Goal: Contribute content: Contribute content

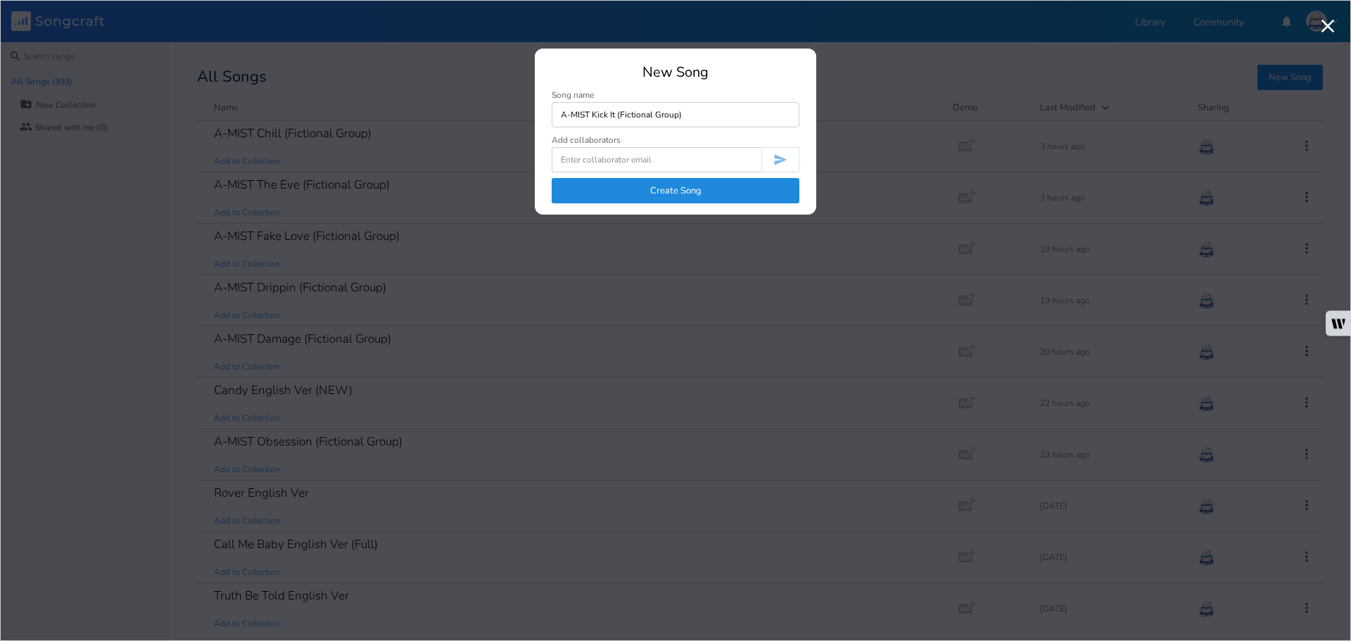
type input "A-MIST Kick It (Fictional Group)"
click at [736, 194] on button "Create Song" at bounding box center [676, 190] width 248 height 25
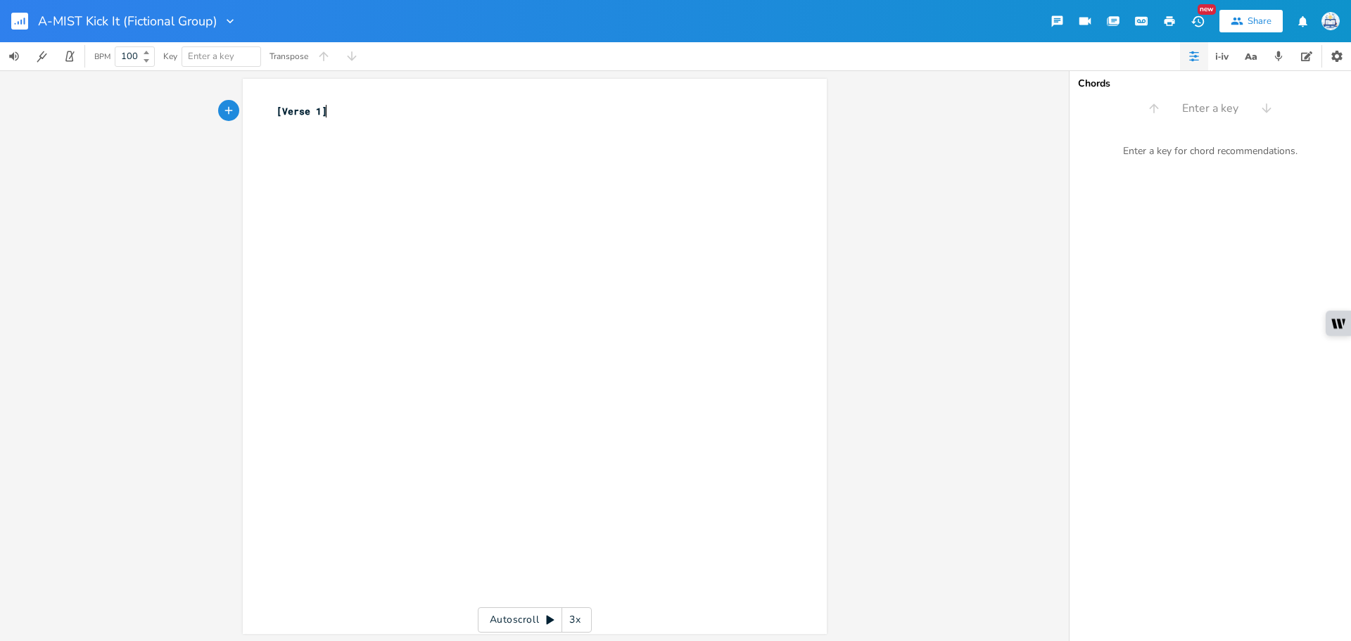
type textarea "[Verse 1]"
click at [22, 15] on rect "button" at bounding box center [19, 21] width 17 height 17
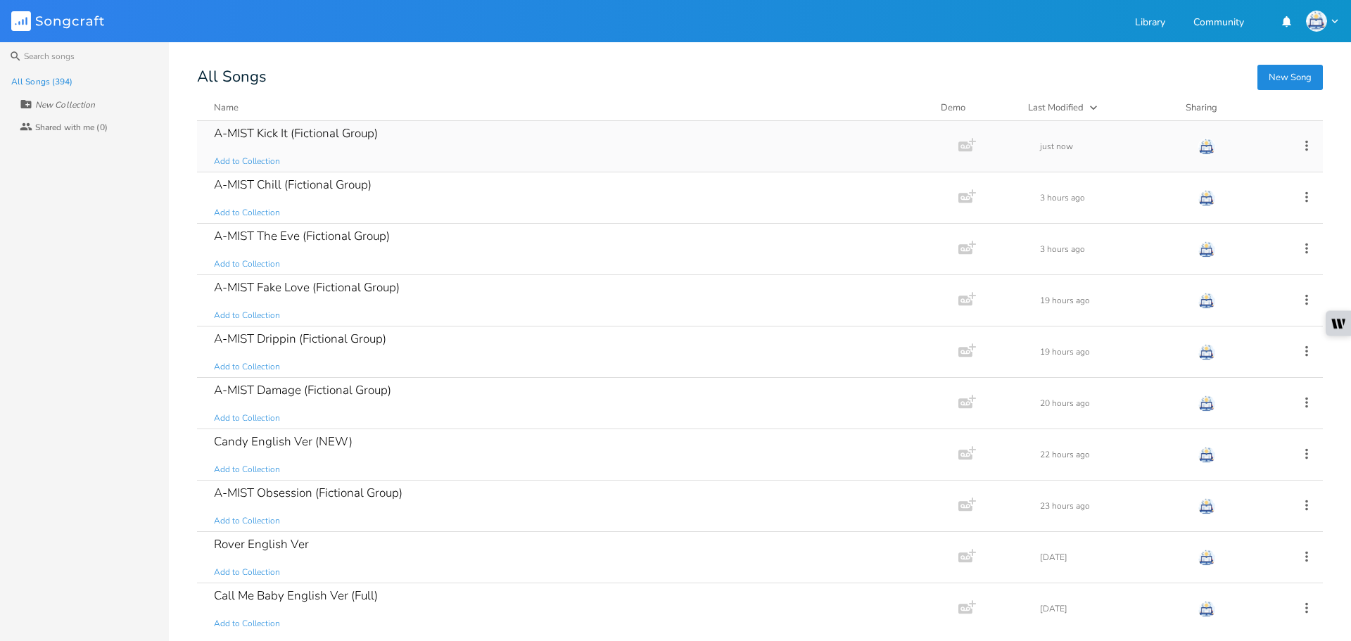
click at [432, 152] on div "A-MIST Kick It (Fictional Group) Add to Collection" at bounding box center [575, 146] width 722 height 51
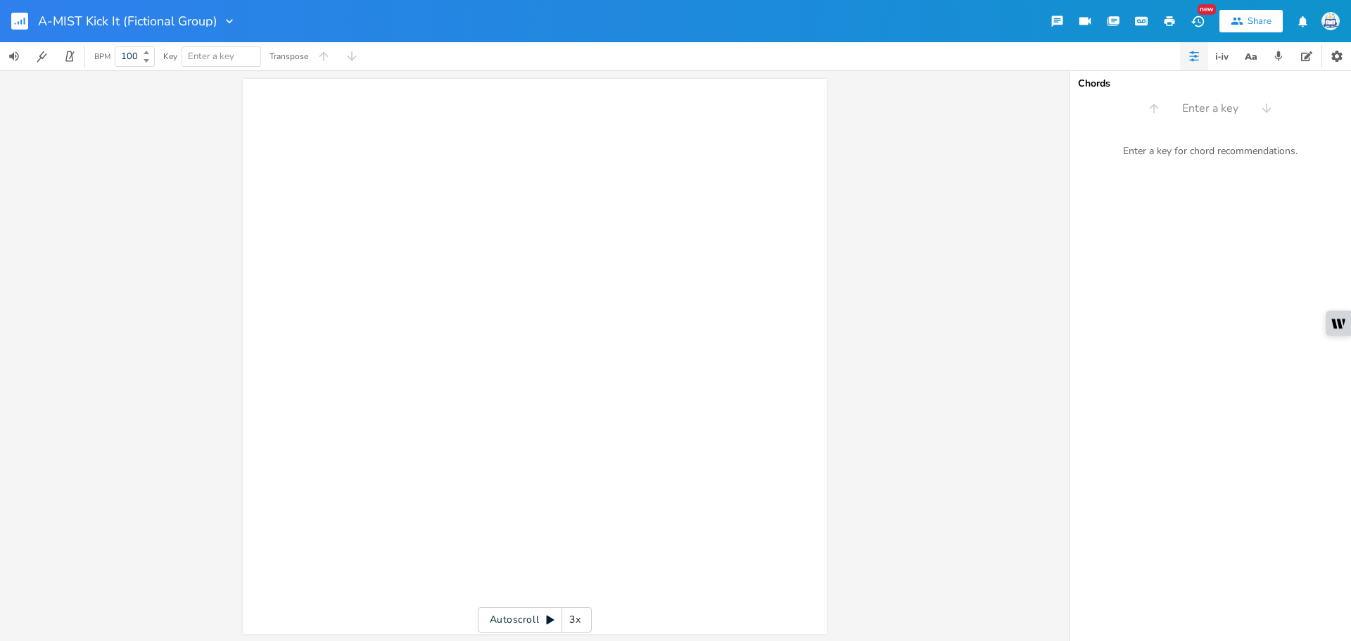
click at [111, 25] on input "A-MIST Kick It (Fictional Group)" at bounding box center [127, 21] width 179 height 13
drag, startPoint x: 120, startPoint y: 22, endPoint x: 85, endPoint y: 22, distance: 35.2
click at [85, 22] on input "A-MIST Kick It (Fictional Group)" at bounding box center [127, 21] width 179 height 13
click at [346, 181] on div "xxxxxxxxxx ​ ​" at bounding box center [545, 369] width 543 height 537
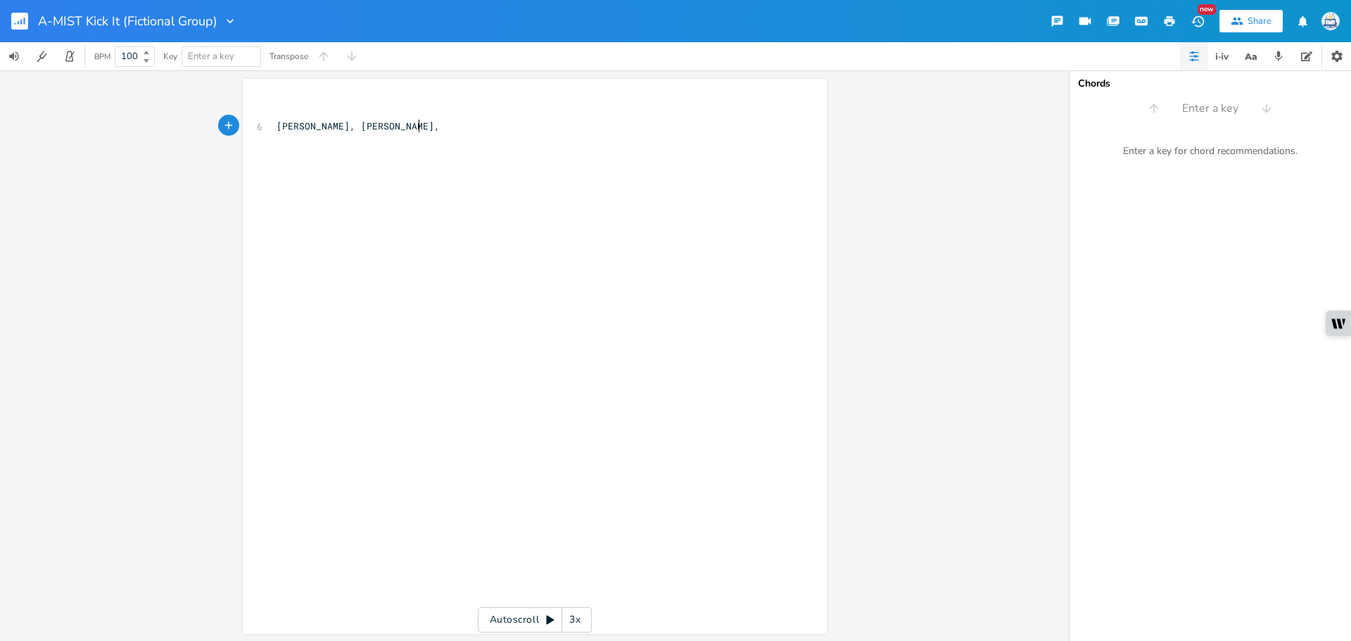
type textarea "[PERSON_NAME], [PERSON_NAME],"
type textarea "Taeyong-"
type textarea "Yuta0"
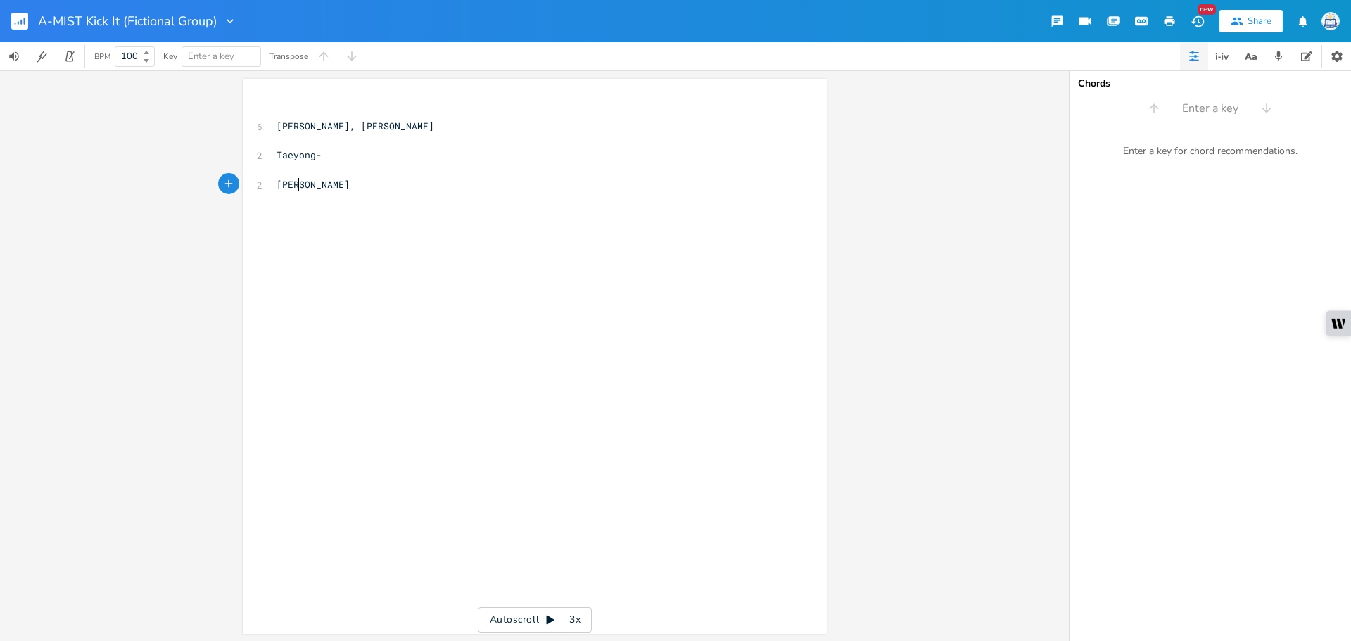
type textarea "-"
type textarea "Doyoung-"
type textarea "Jaehyun-"
type textarea "Jungwoo-"
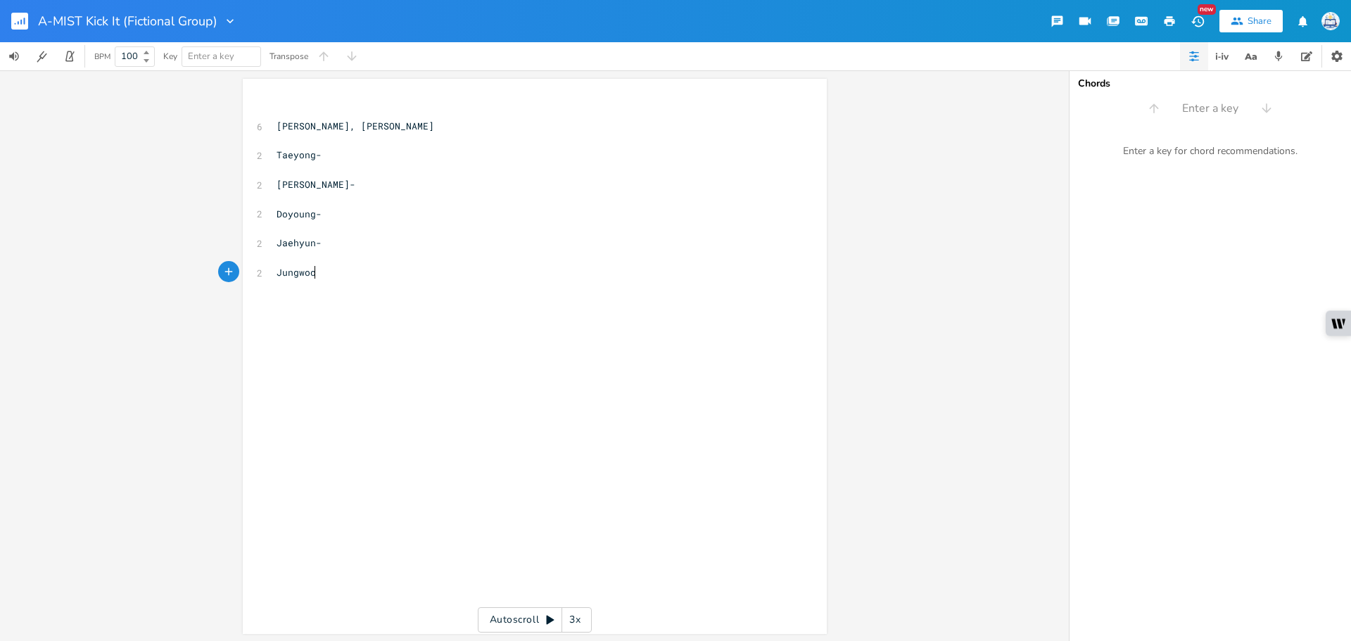
scroll to position [0, 40]
type textarea "Mark-"
type textarea "Haechan-"
click at [491, 136] on pre "​" at bounding box center [528, 141] width 508 height 15
click at [480, 150] on pre "Taeyong-" at bounding box center [528, 155] width 508 height 15
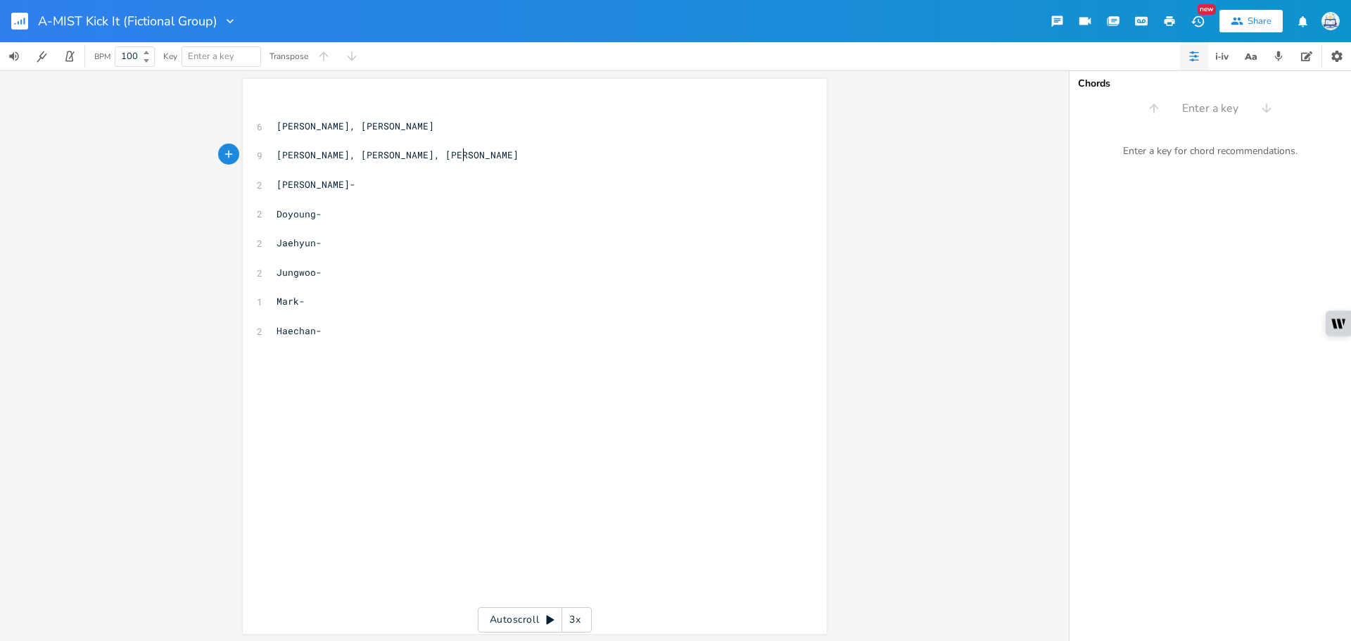
scroll to position [0, 115]
type textarea "[PERSON_NAME], [PERSON_NAME], [PERSON_NAME], [PERSON_NAME]"
click at [445, 175] on pre "​" at bounding box center [528, 170] width 508 height 15
click at [436, 182] on pre "[PERSON_NAME]-" at bounding box center [528, 184] width 508 height 15
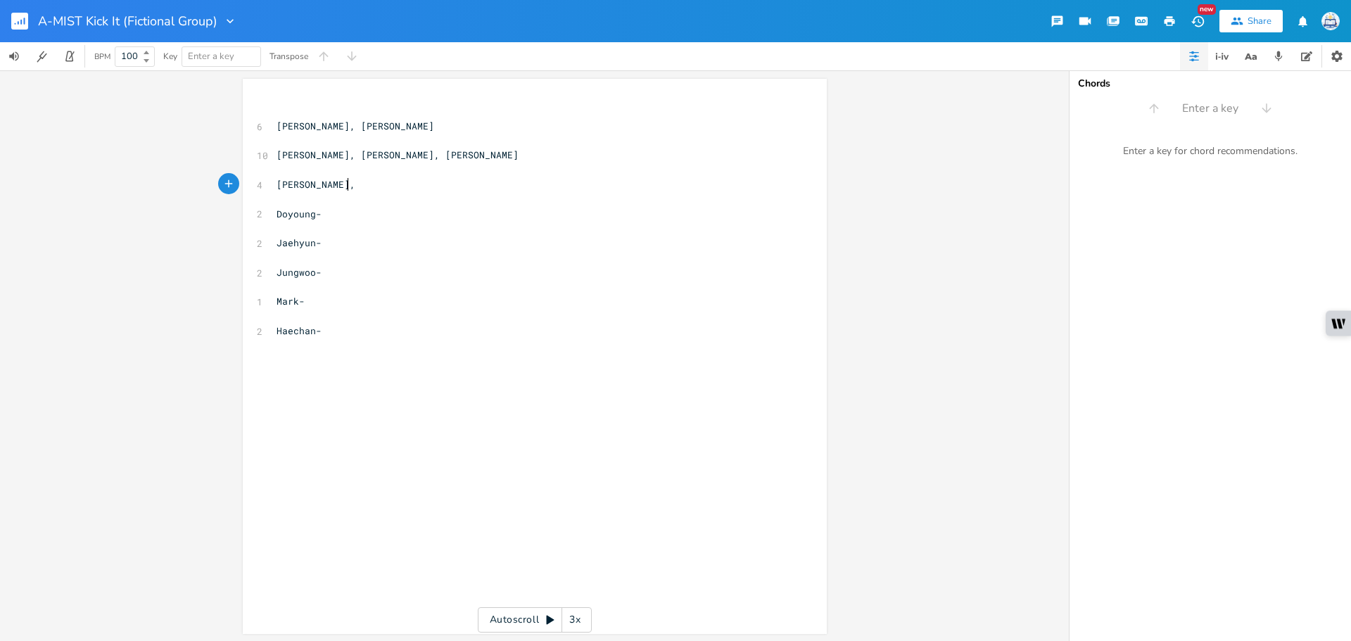
scroll to position [0, 28]
type textarea "Dojin, [PERSON_NAME], [PERSON_NAME]"
click at [419, 210] on pre "Doyoung-" at bounding box center [528, 214] width 508 height 15
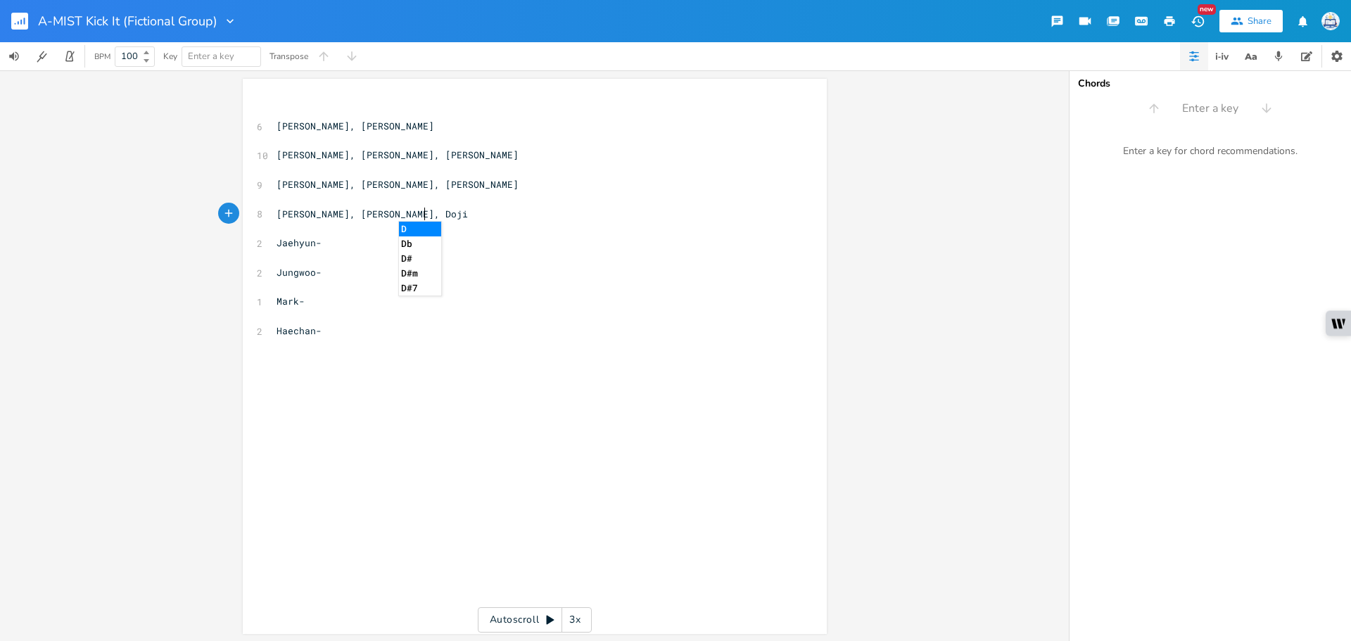
type textarea "[PERSON_NAME], [PERSON_NAME], [GEOGRAPHIC_DATA]"
click at [400, 248] on pre "Jaehyun-" at bounding box center [528, 243] width 508 height 15
type textarea "Yoshikki"
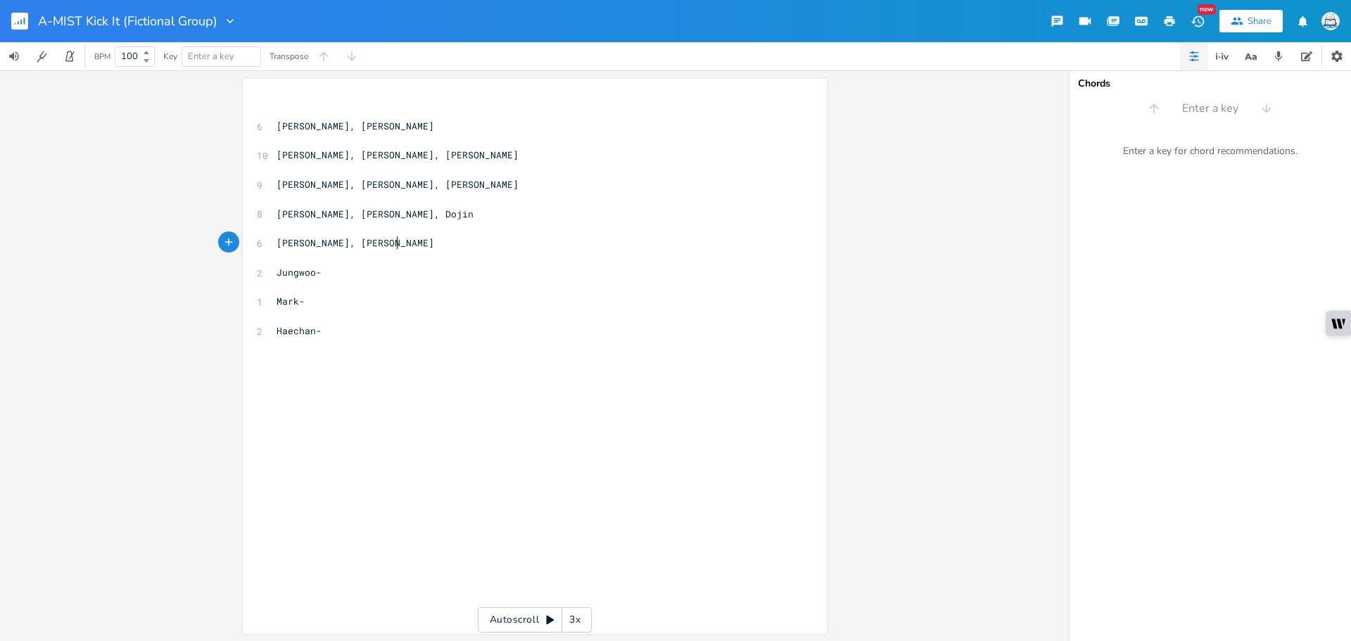
scroll to position [0, 32]
type textarea "i, [PERSON_NAME], [GEOGRAPHIC_DATA]"
click at [367, 264] on pre "​" at bounding box center [528, 258] width 508 height 15
click at [363, 270] on pre "Jungwoo-" at bounding box center [528, 272] width 508 height 15
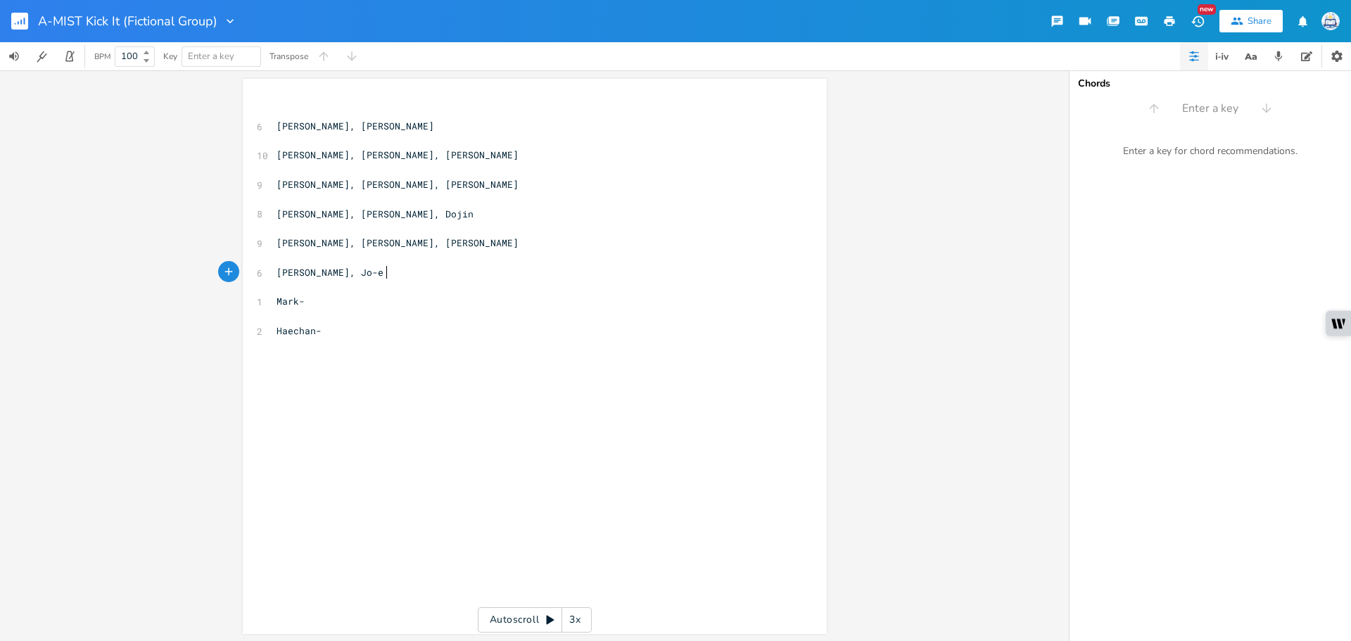
scroll to position [0, 51]
type textarea "Dojin, [PERSON_NAME], [PERSON_NAME]"
click at [368, 308] on pre "Mark-" at bounding box center [528, 301] width 508 height 15
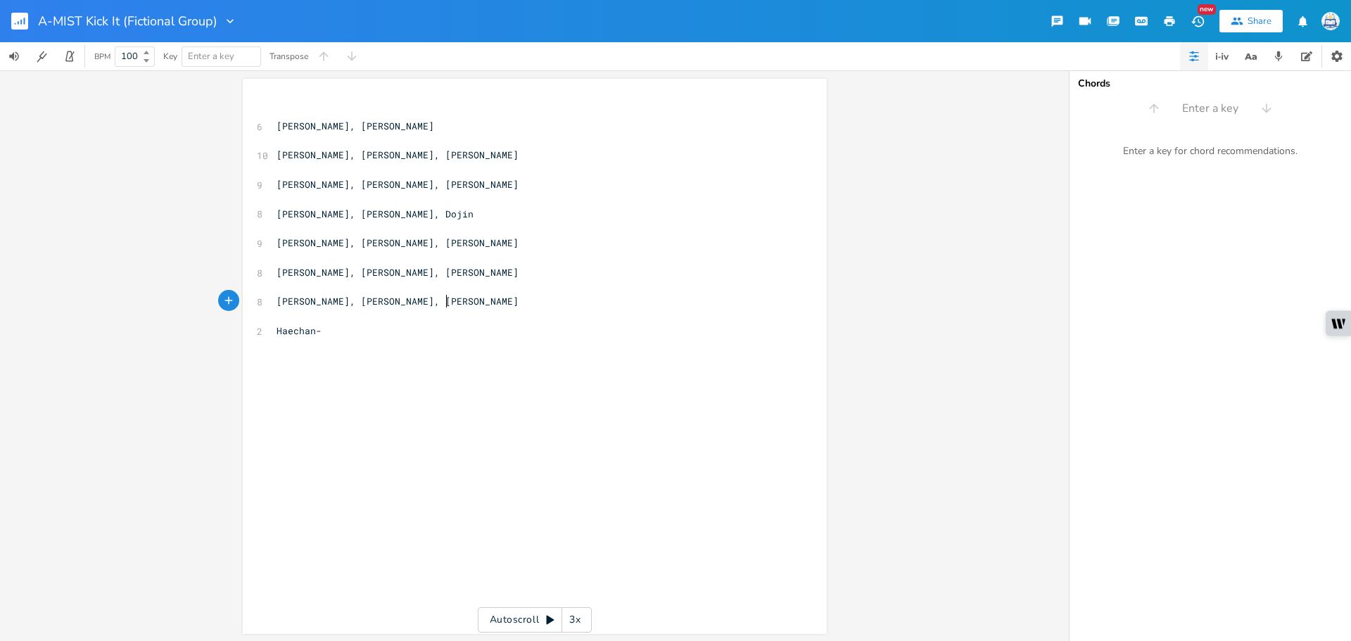
type textarea "[PERSON_NAME], [PERSON_NAME], [PERSON_NAME]"
click at [366, 322] on pre "​" at bounding box center [528, 316] width 508 height 15
click at [370, 334] on pre "Haechan-" at bounding box center [528, 331] width 508 height 15
type textarea "[PERSON_NAME]-"
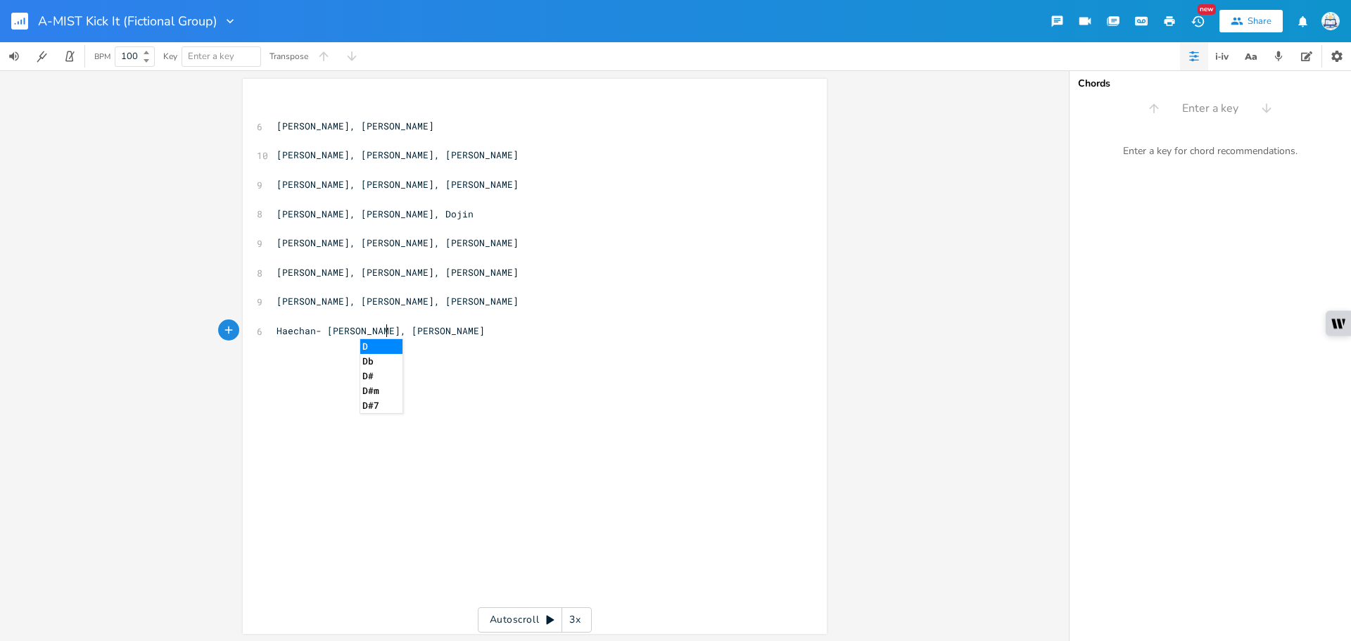
type textarea "-ee, Dojin"
click at [443, 177] on pre "[PERSON_NAME], [PERSON_NAME], [PERSON_NAME]" at bounding box center [528, 184] width 508 height 15
click at [579, 358] on div "xxxxxxxxxx ​ 6 [PERSON_NAME], [PERSON_NAME] ​ 10 [PERSON_NAME], [PERSON_NAME], …" at bounding box center [545, 369] width 543 height 537
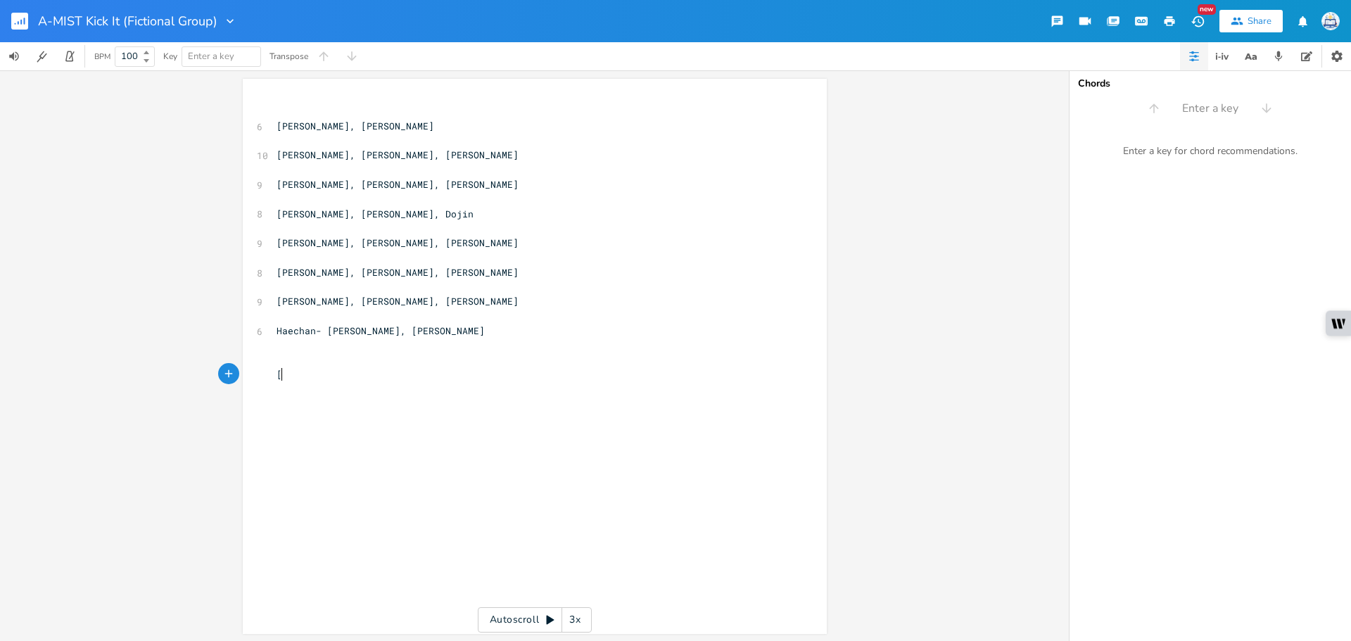
type textarea "["
type textarea "hI"
type textarea "[PERSON_NAME]]"
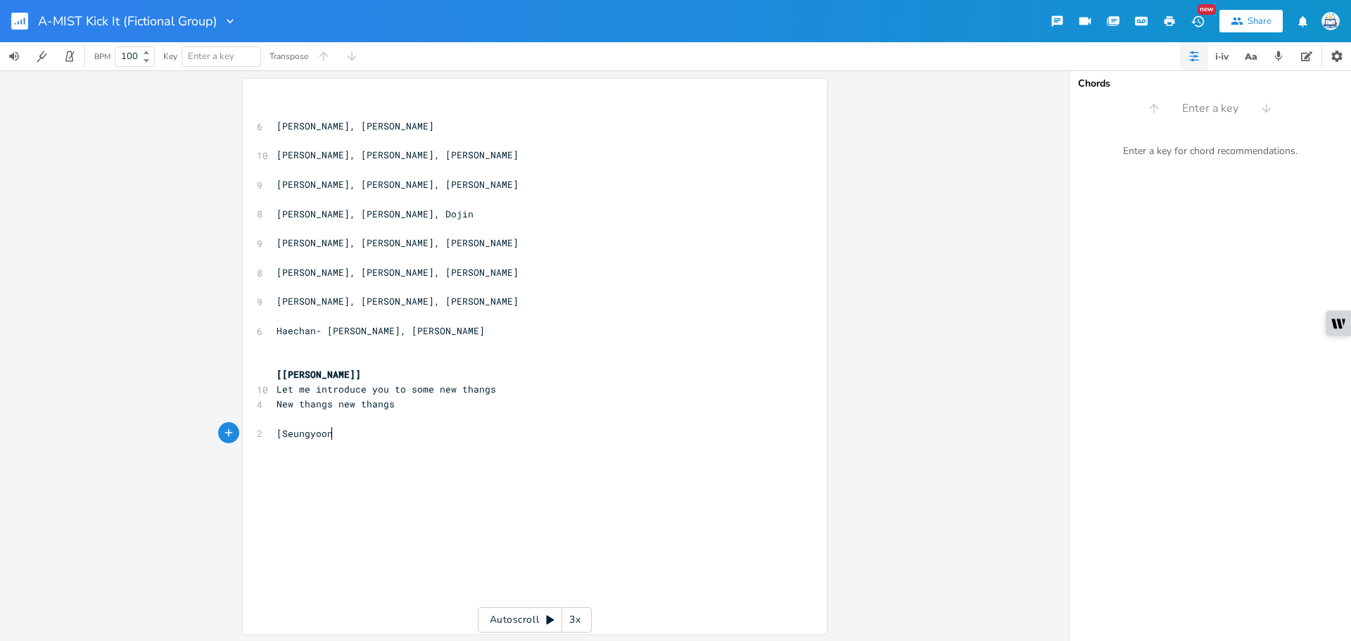
type textarea "[Seungyoon]"
type textarea "[Yoshiki]"
paste textarea
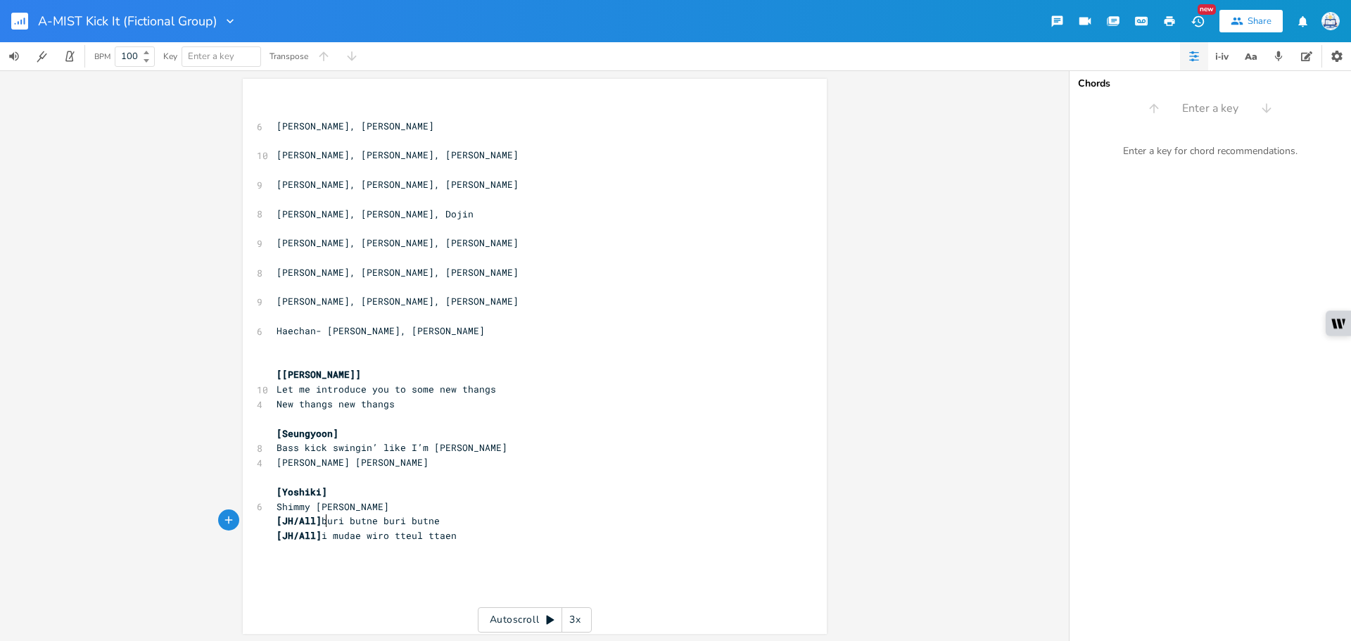
type textarea "buri butne buri butne"
drag, startPoint x: 320, startPoint y: 521, endPoint x: 242, endPoint y: 532, distance: 78.2
click at [243, 532] on div "buri butne buri butne xxxxxxxxxx ​ 6 [PERSON_NAME], [PERSON_NAME] ​ 10 [PERSON_…" at bounding box center [535, 356] width 584 height 555
click at [331, 529] on span "[JH/All] i mudae wiro tteul ttaen" at bounding box center [367, 535] width 180 height 13
type textarea "[JH/All]"
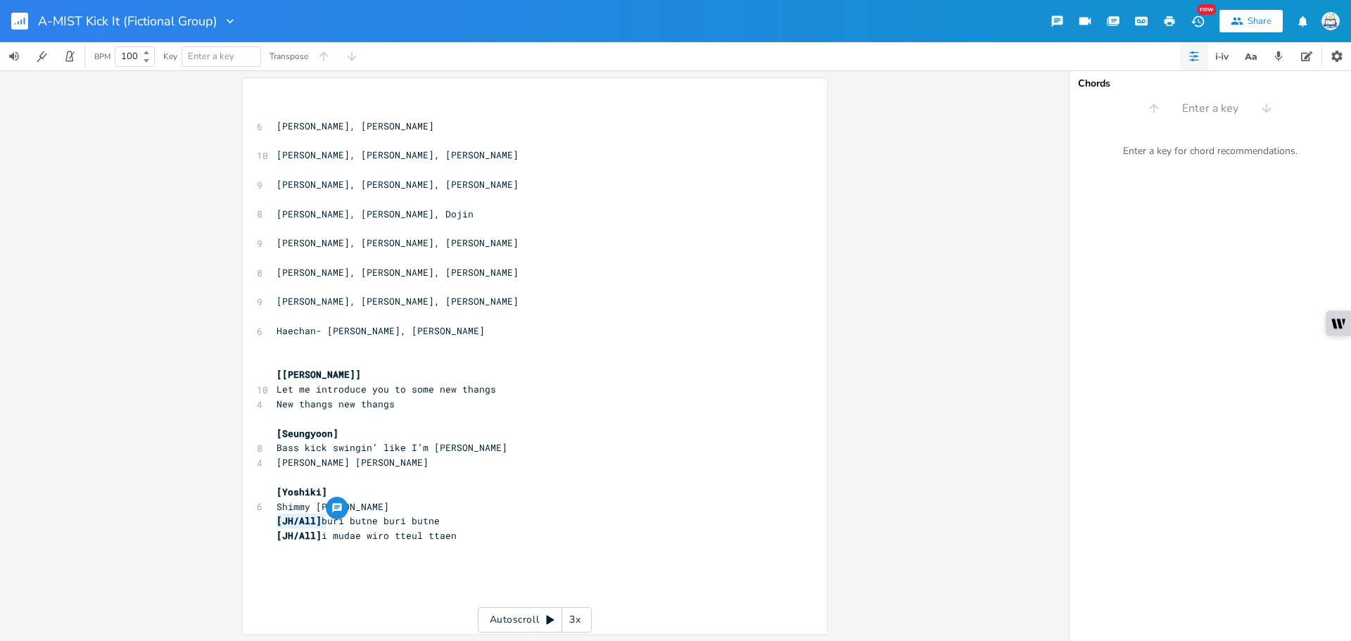
drag, startPoint x: 322, startPoint y: 525, endPoint x: 267, endPoint y: 525, distance: 54.2
click at [267, 525] on div "[JH/All] x ​ 6 [PERSON_NAME], [PERSON_NAME] ​ 10 [PERSON_NAME], [PERSON_NAME], …" at bounding box center [535, 356] width 584 height 555
type textarea "[JH/All]"
drag, startPoint x: 323, startPoint y: 533, endPoint x: 267, endPoint y: 536, distance: 55.7
click at [267, 536] on div "[JH/All] x ​ 6 [PERSON_NAME], [PERSON_NAME] ​ 10 [PERSON_NAME], [PERSON_NAME], …" at bounding box center [535, 356] width 584 height 555
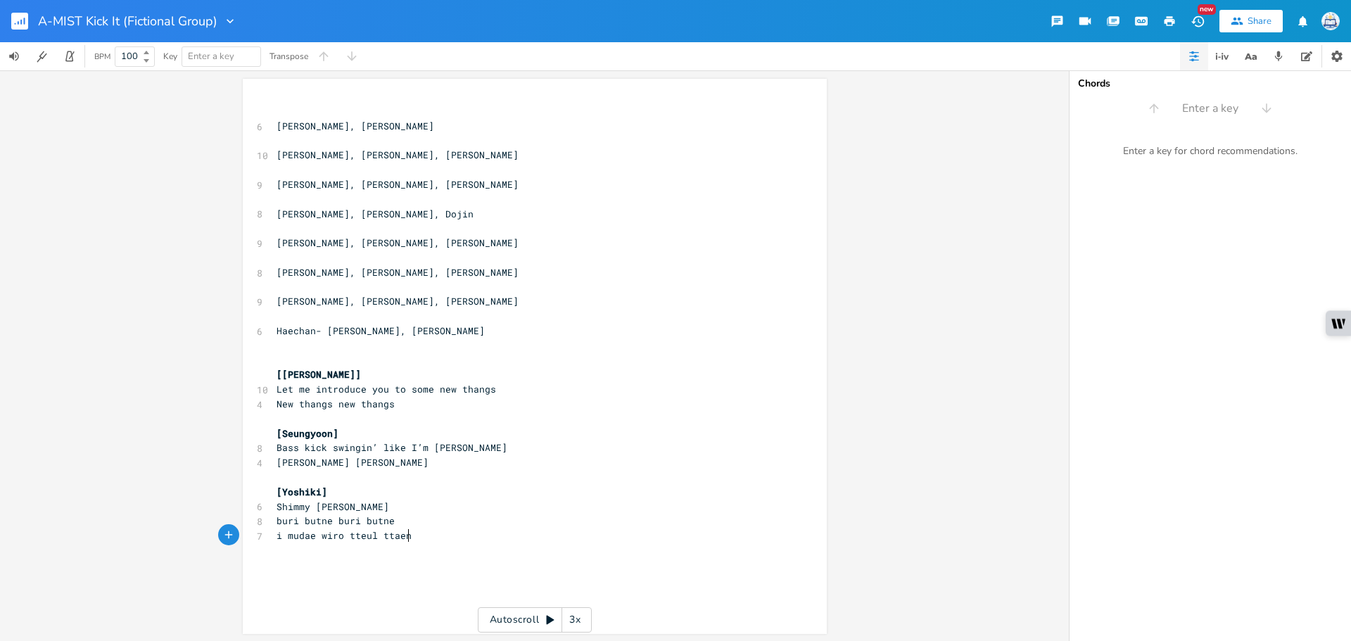
click at [418, 535] on pre "i mudae wiro tteul ttaen" at bounding box center [528, 536] width 508 height 15
type textarea "[[GEOGRAPHIC_DATA]]"
paste textarea "n"
drag, startPoint x: 324, startPoint y: 594, endPoint x: 255, endPoint y: 597, distance: 69.7
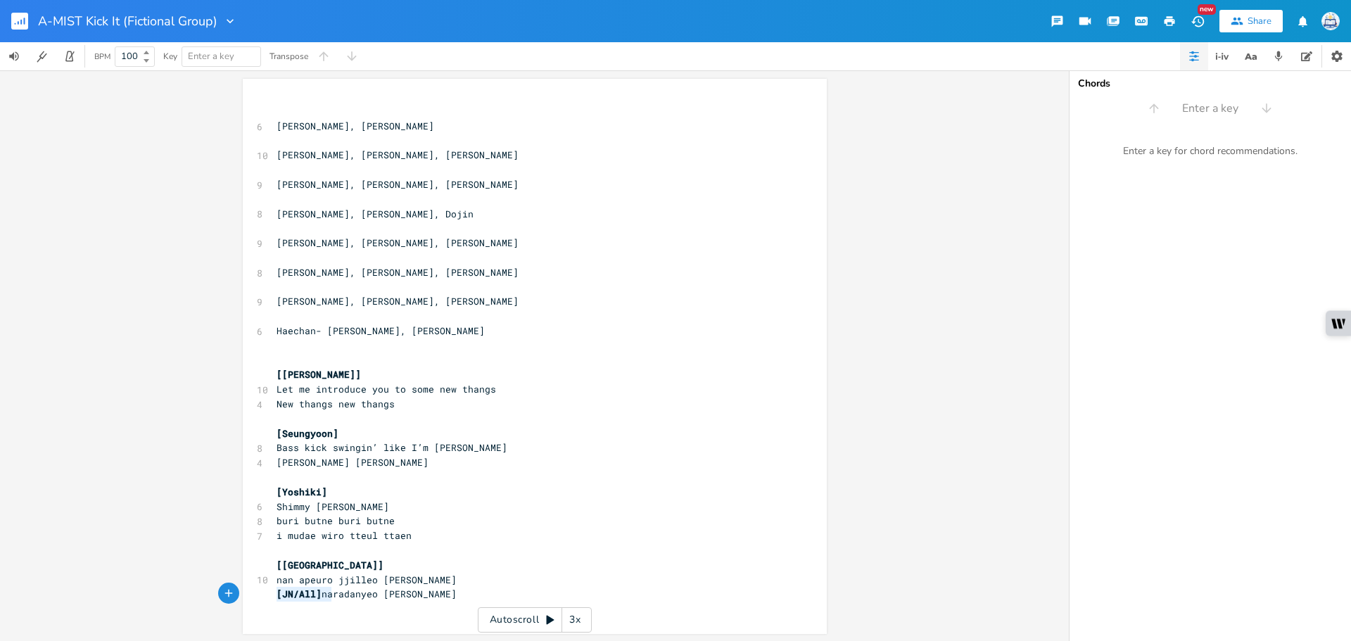
click at [255, 597] on div "[JN/All] n x ​ 6 [PERSON_NAME], [PERSON_NAME] ​ 10 [PERSON_NAME], [PERSON_NAME]…" at bounding box center [535, 356] width 584 height 555
type textarea "n"
click at [523, 588] on pre "naradanyeo [PERSON_NAME]" at bounding box center [528, 594] width 508 height 15
type textarea "[JO-"
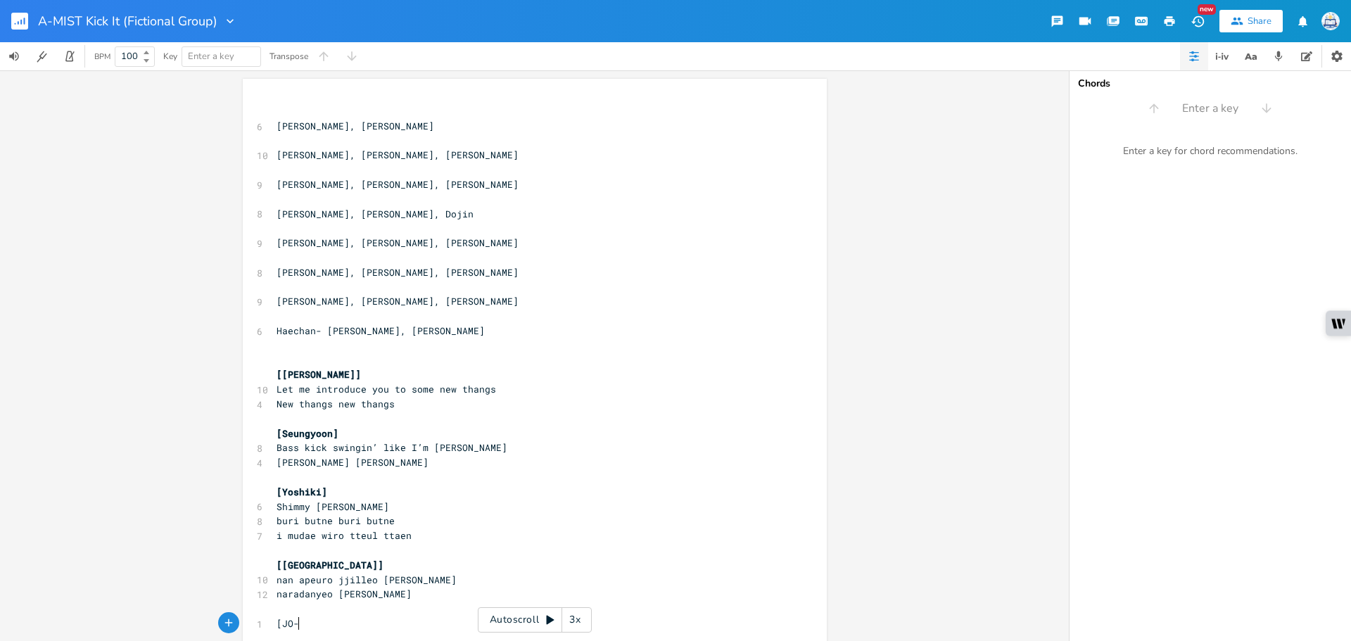
scroll to position [0, 16]
type textarea "O"
type textarea "o-ee]"
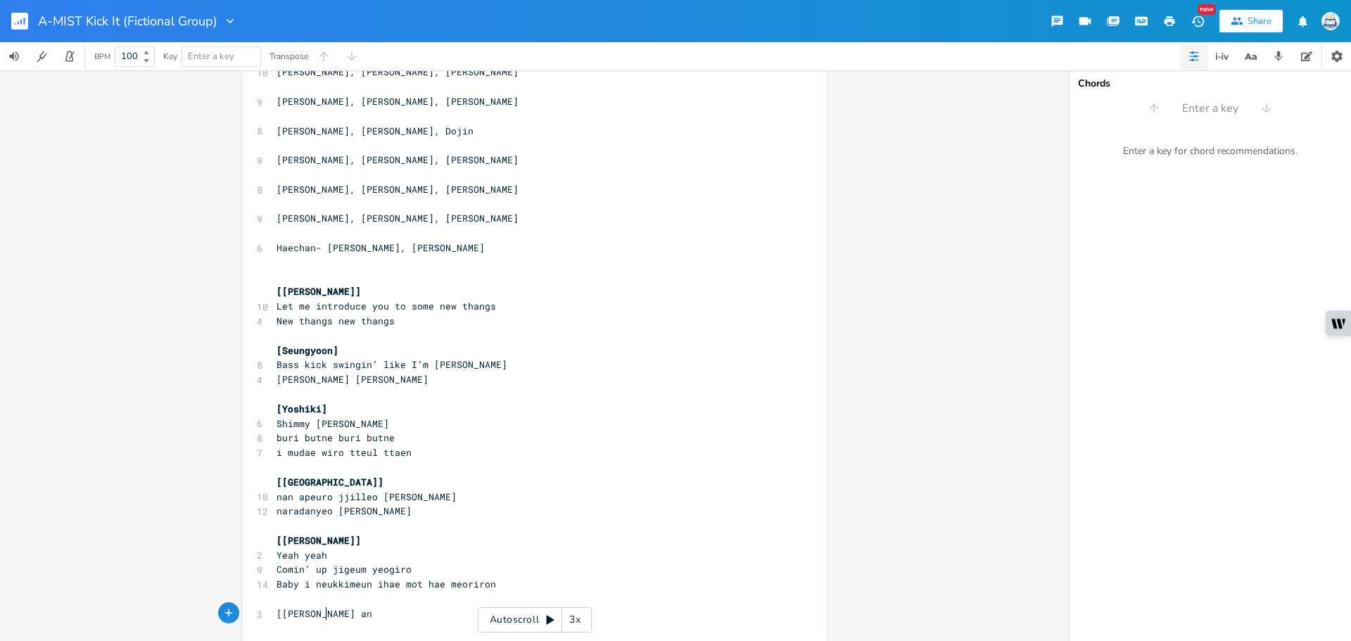
scroll to position [0, 46]
type textarea "[[PERSON_NAME] and Dojin]"
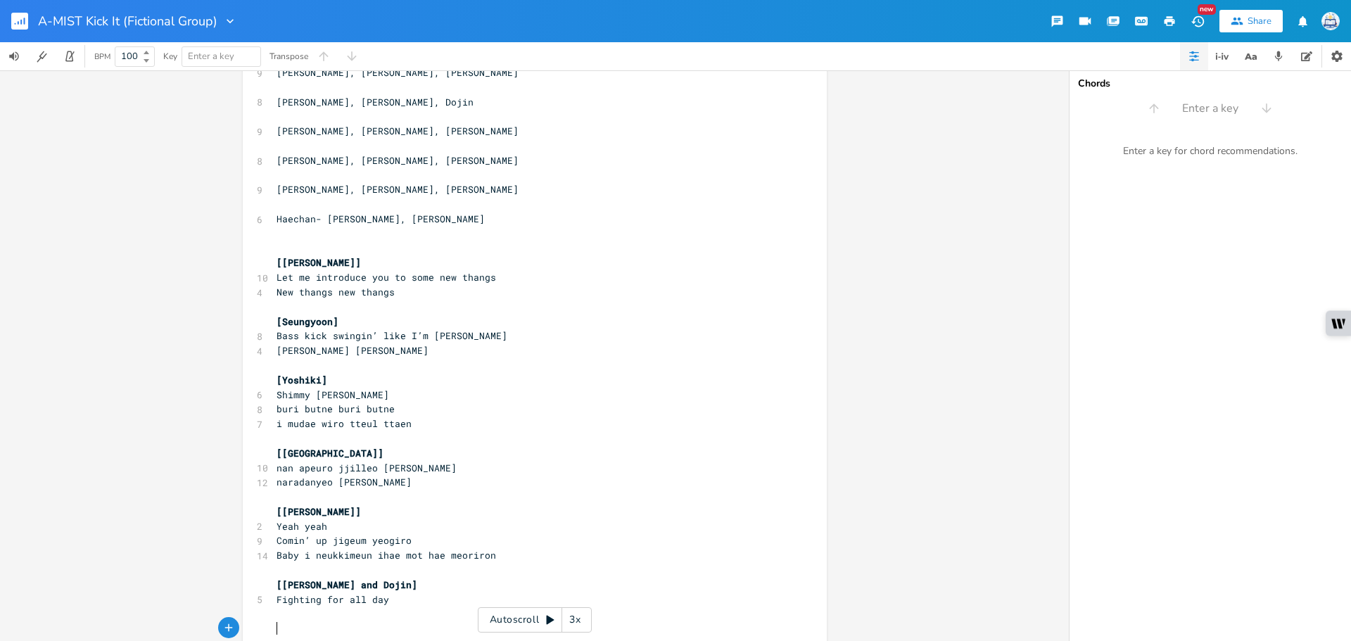
scroll to position [115, 0]
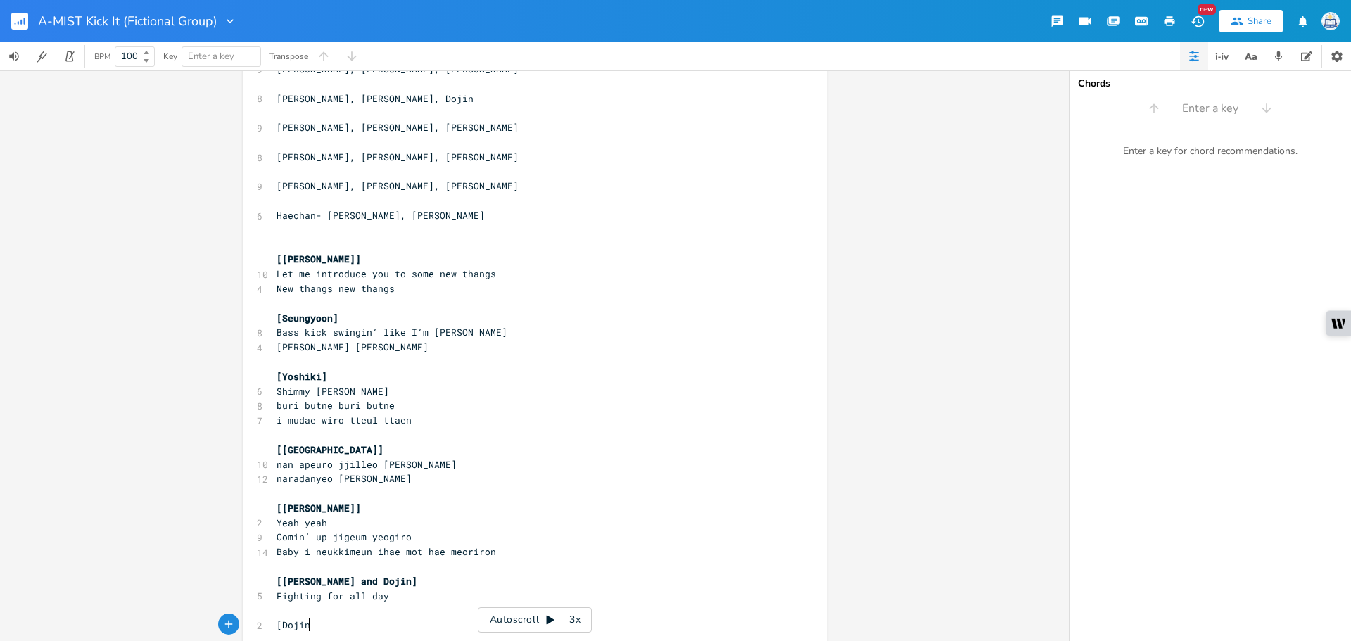
type textarea "[Dojin]"
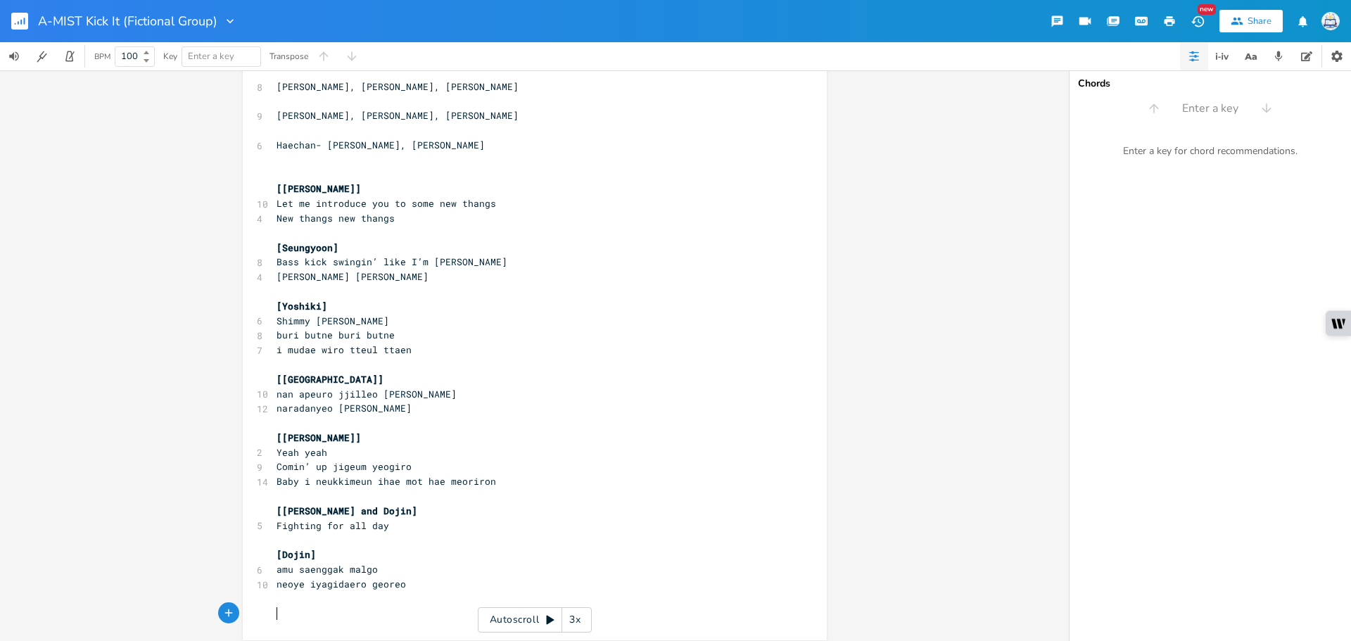
scroll to position [194, 0]
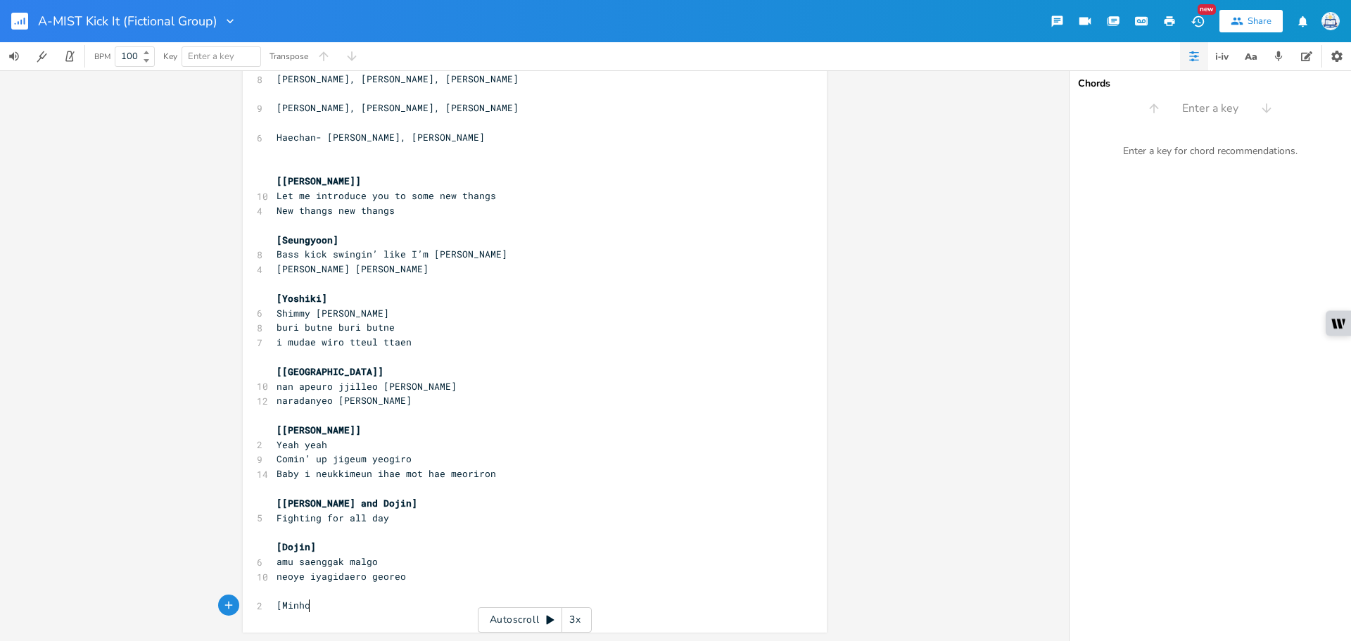
type textarea "[Minho]"
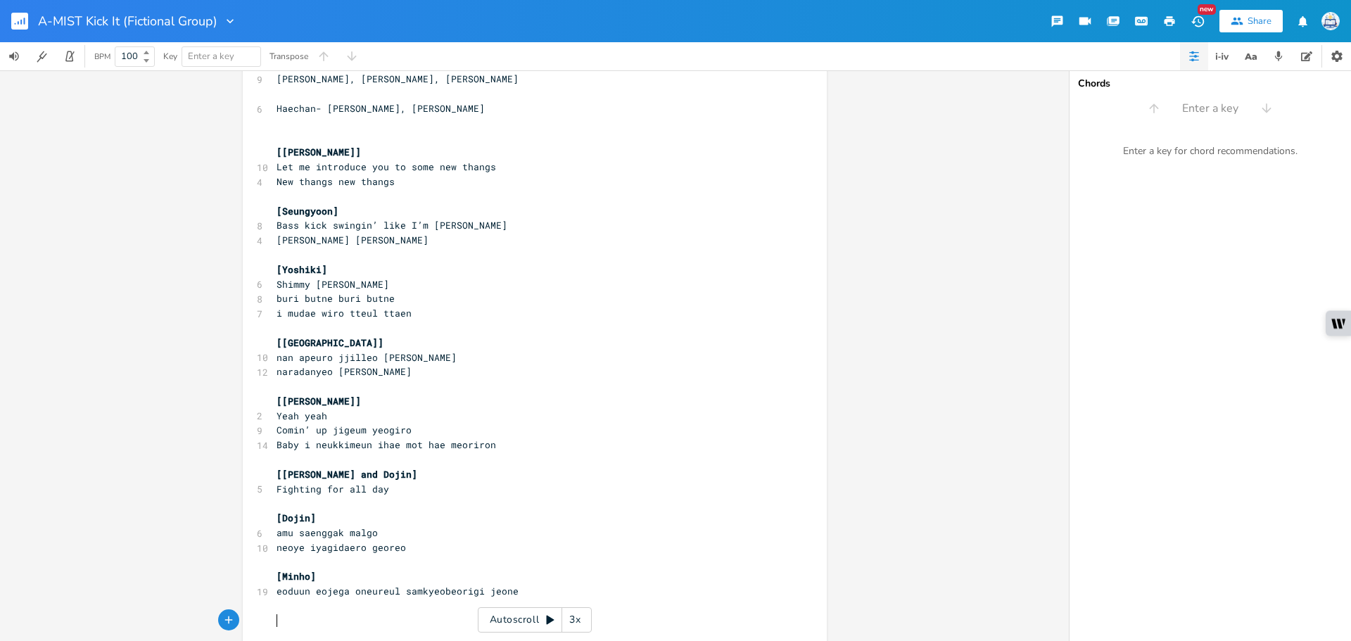
scroll to position [238, 0]
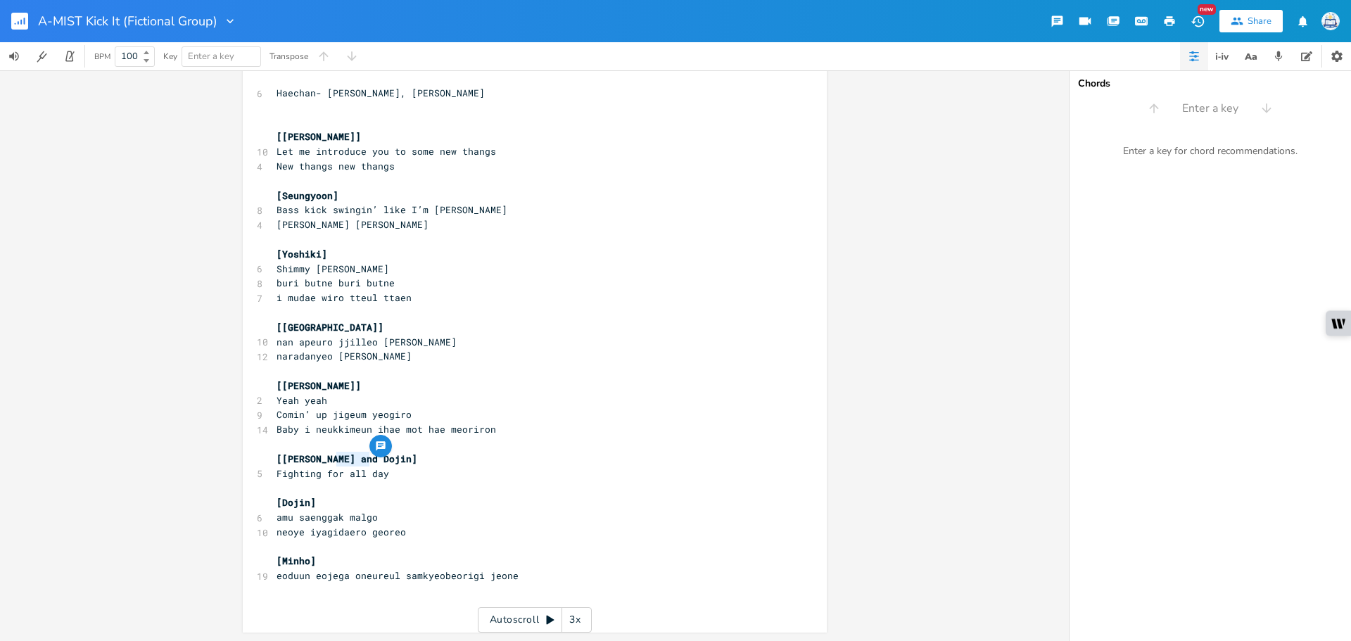
drag, startPoint x: 367, startPoint y: 462, endPoint x: 332, endPoint y: 460, distance: 36.0
click at [332, 460] on pre "[[PERSON_NAME] and Dojin]" at bounding box center [528, 459] width 508 height 15
type textarea "[GEOGRAPHIC_DATA]]"
drag, startPoint x: 321, startPoint y: 498, endPoint x: 278, endPoint y: 502, distance: 43.1
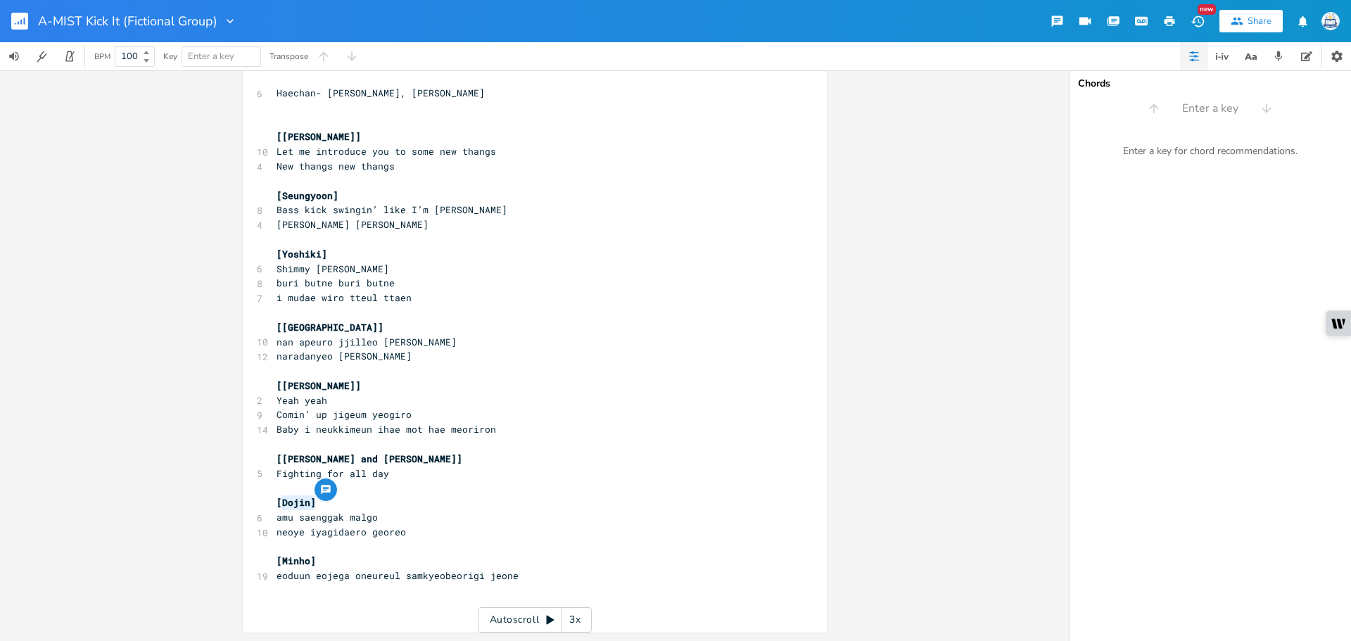
click at [278, 502] on pre "[Dojin]" at bounding box center [528, 502] width 508 height 15
type textarea "[GEOGRAPHIC_DATA]]"
click at [409, 594] on pre "​" at bounding box center [528, 590] width 508 height 15
type textarea "[Dojin]"
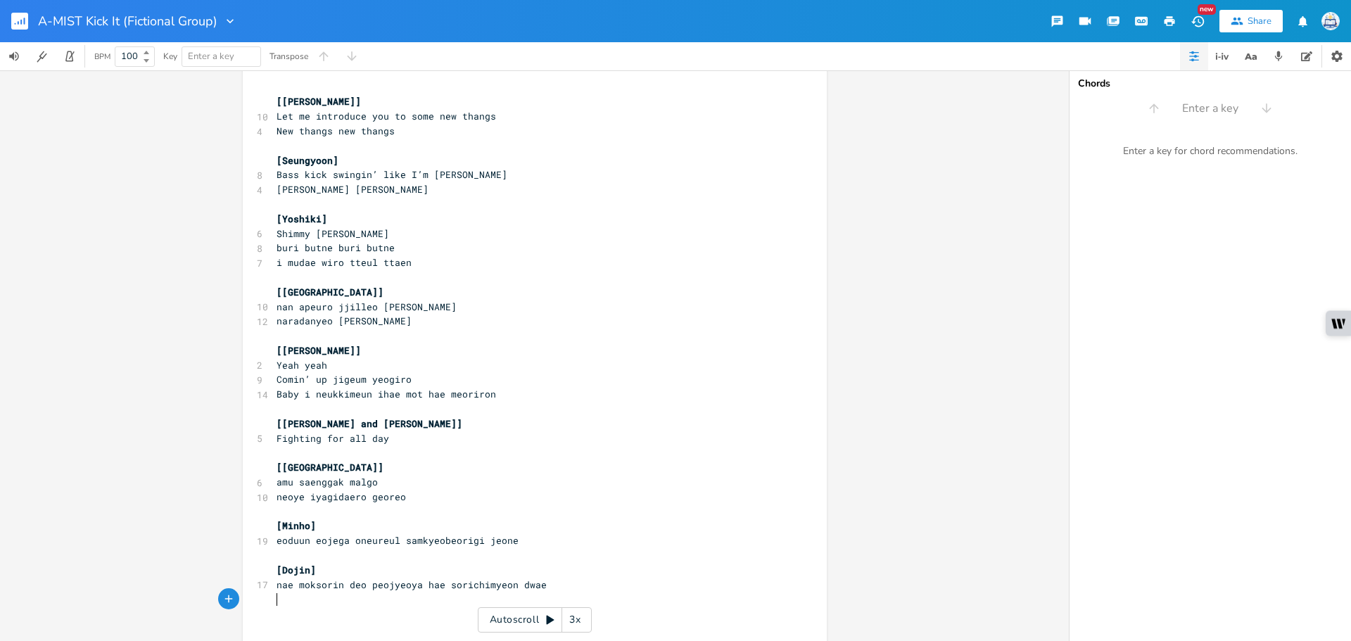
click at [363, 596] on pre "​" at bounding box center [528, 599] width 508 height 15
paste textarea "["
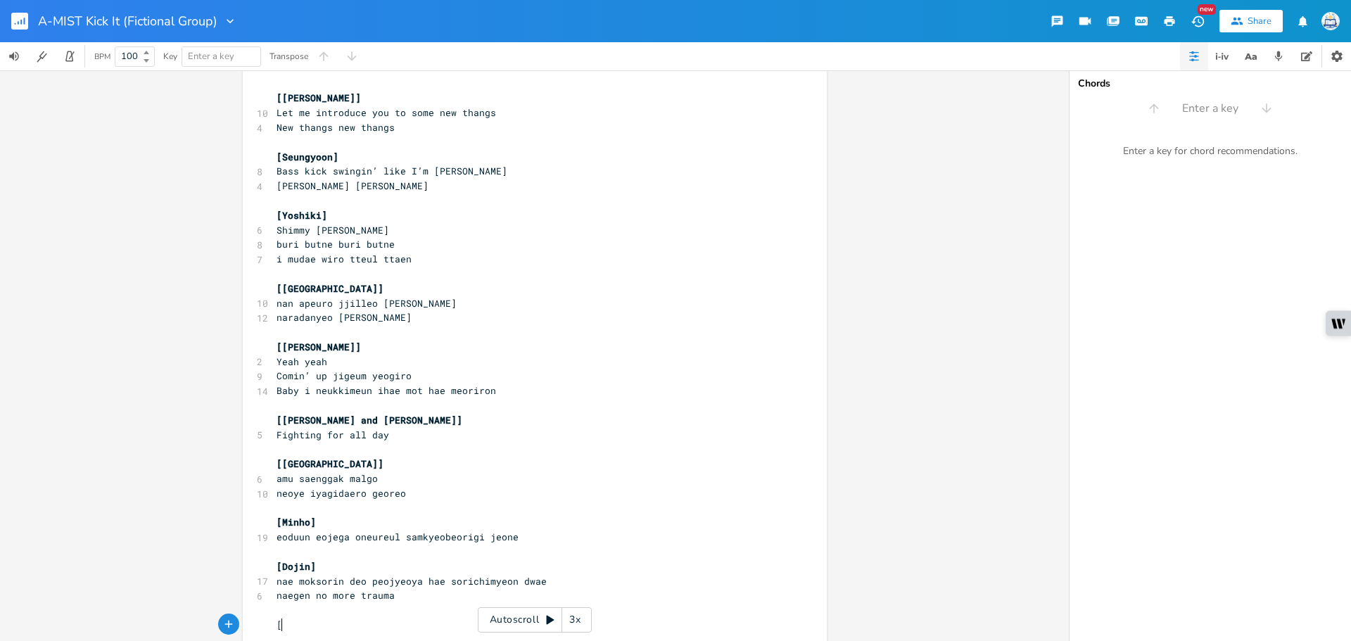
type textarea "["
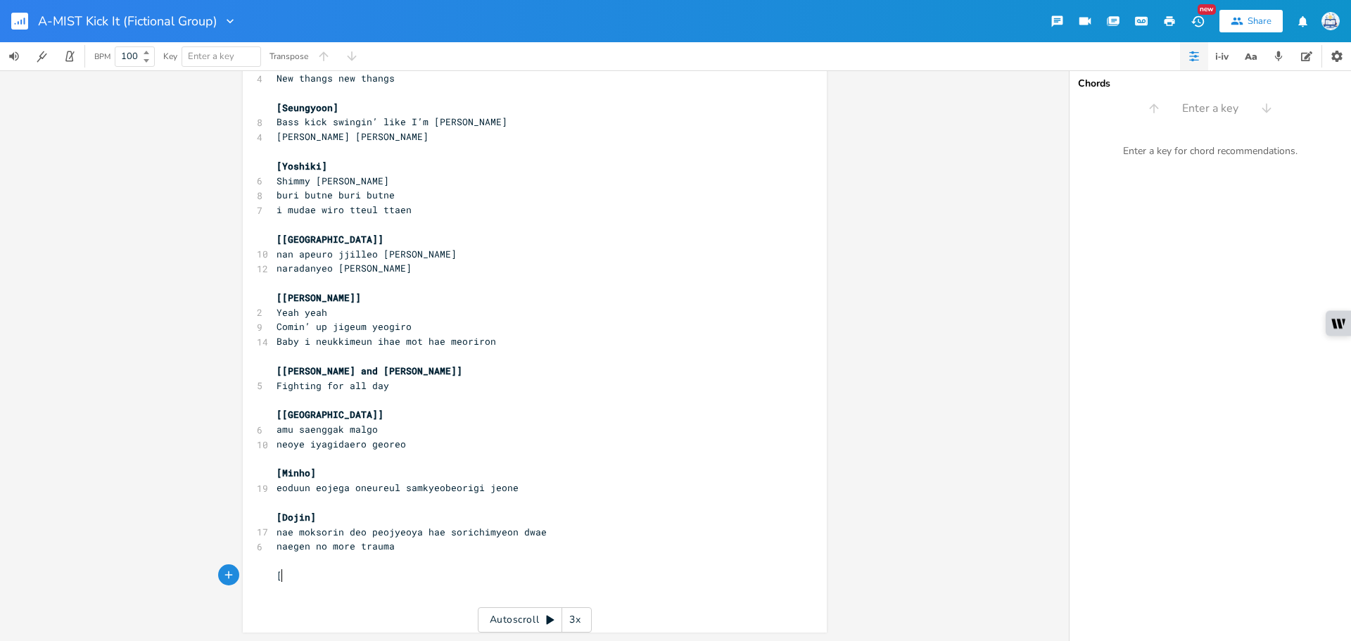
scroll to position [325, 0]
type textarea "[PERSON_NAME]]"
paste textarea ")"
type textarea "([JN/HC/All] eh eh)"
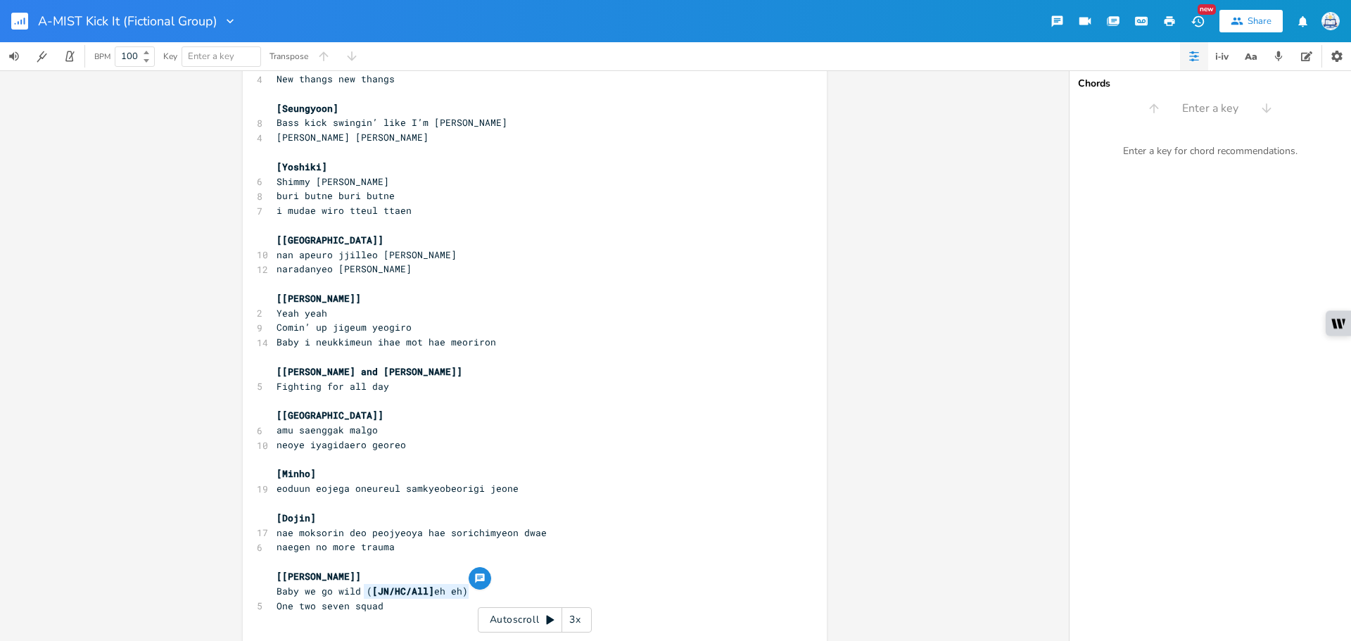
drag, startPoint x: 469, startPoint y: 594, endPoint x: 360, endPoint y: 592, distance: 109.8
click at [360, 592] on pre "Baby we go wild ( [JN/HC/All] eh eh)" at bounding box center [528, 591] width 508 height 15
click at [411, 600] on pre "One two seven squad" at bounding box center [528, 606] width 508 height 15
